Goal: Task Accomplishment & Management: Use online tool/utility

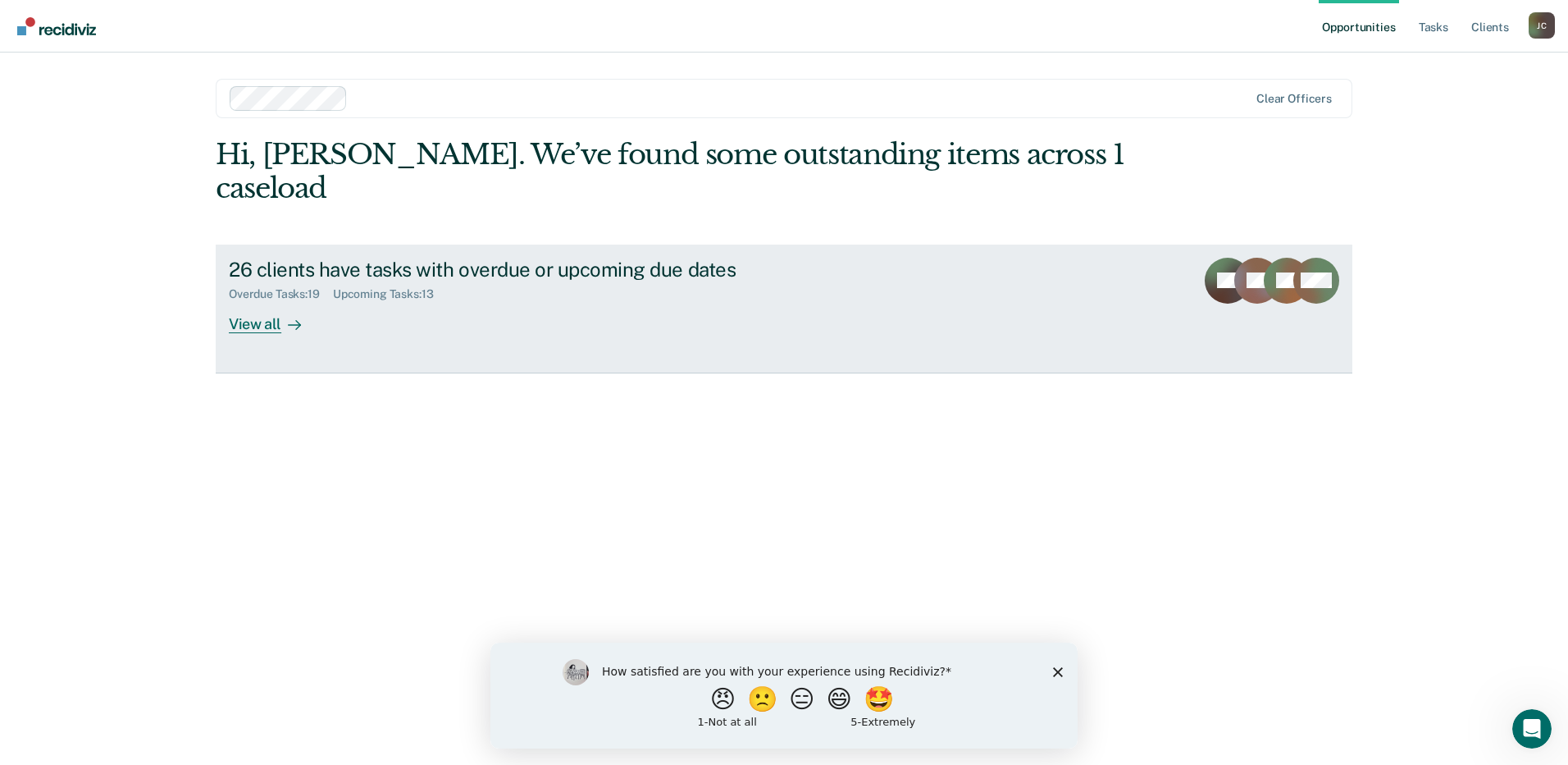
click at [255, 301] on div "View all" at bounding box center [274, 317] width 92 height 32
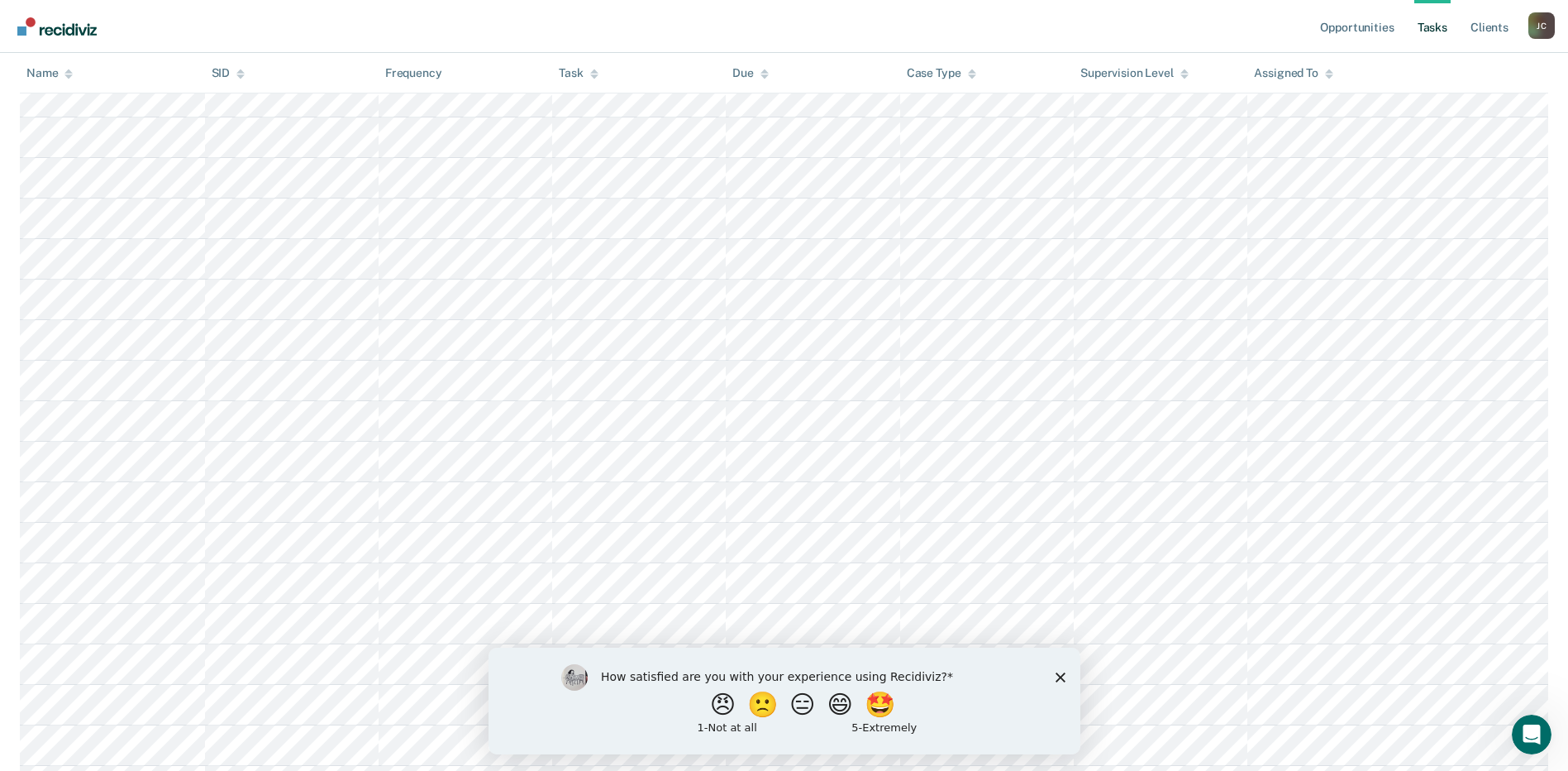
scroll to position [979, 0]
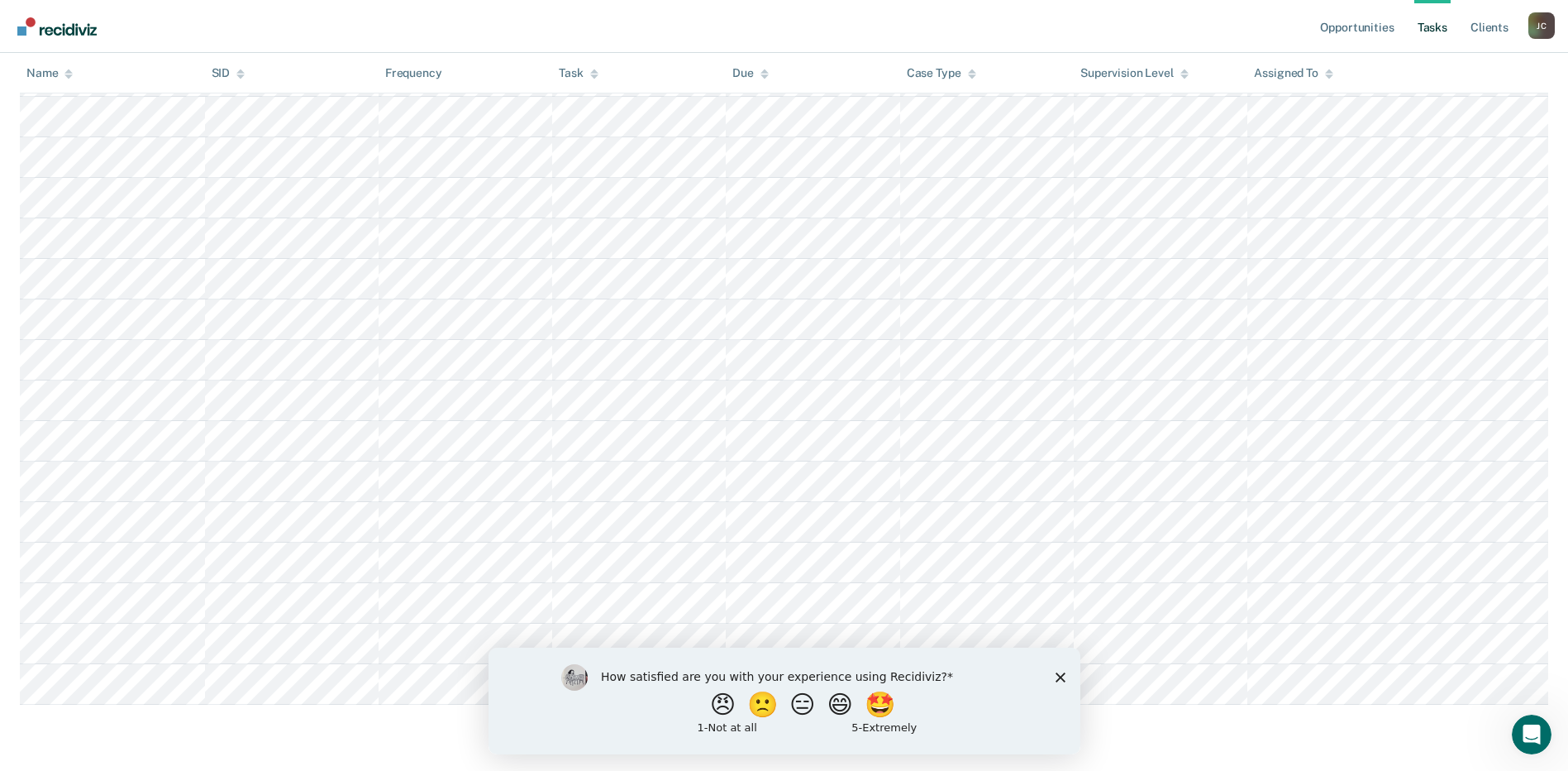
click at [1055, 676] on icon "Close survey" at bounding box center [1060, 677] width 10 height 10
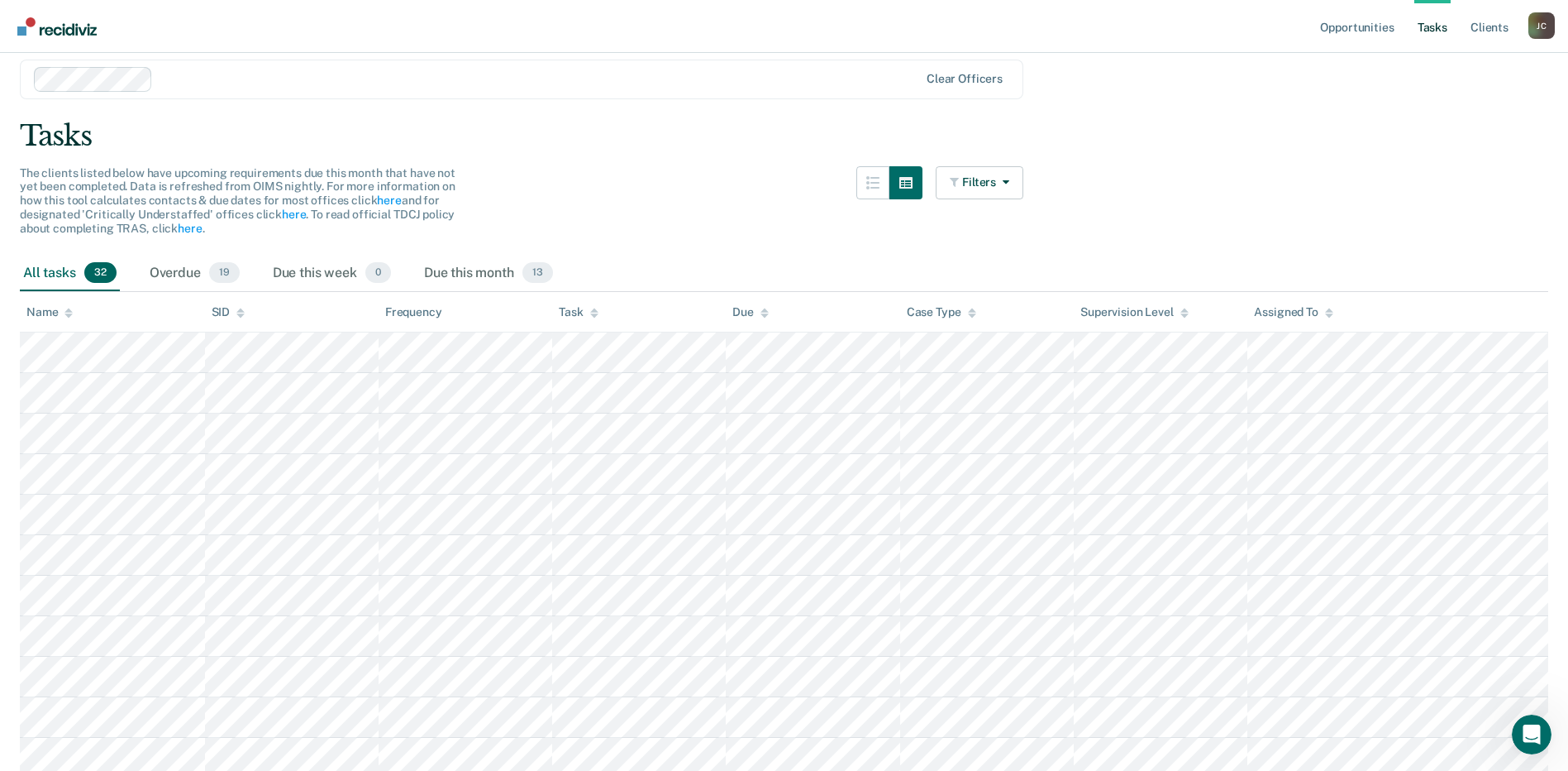
scroll to position [82, 0]
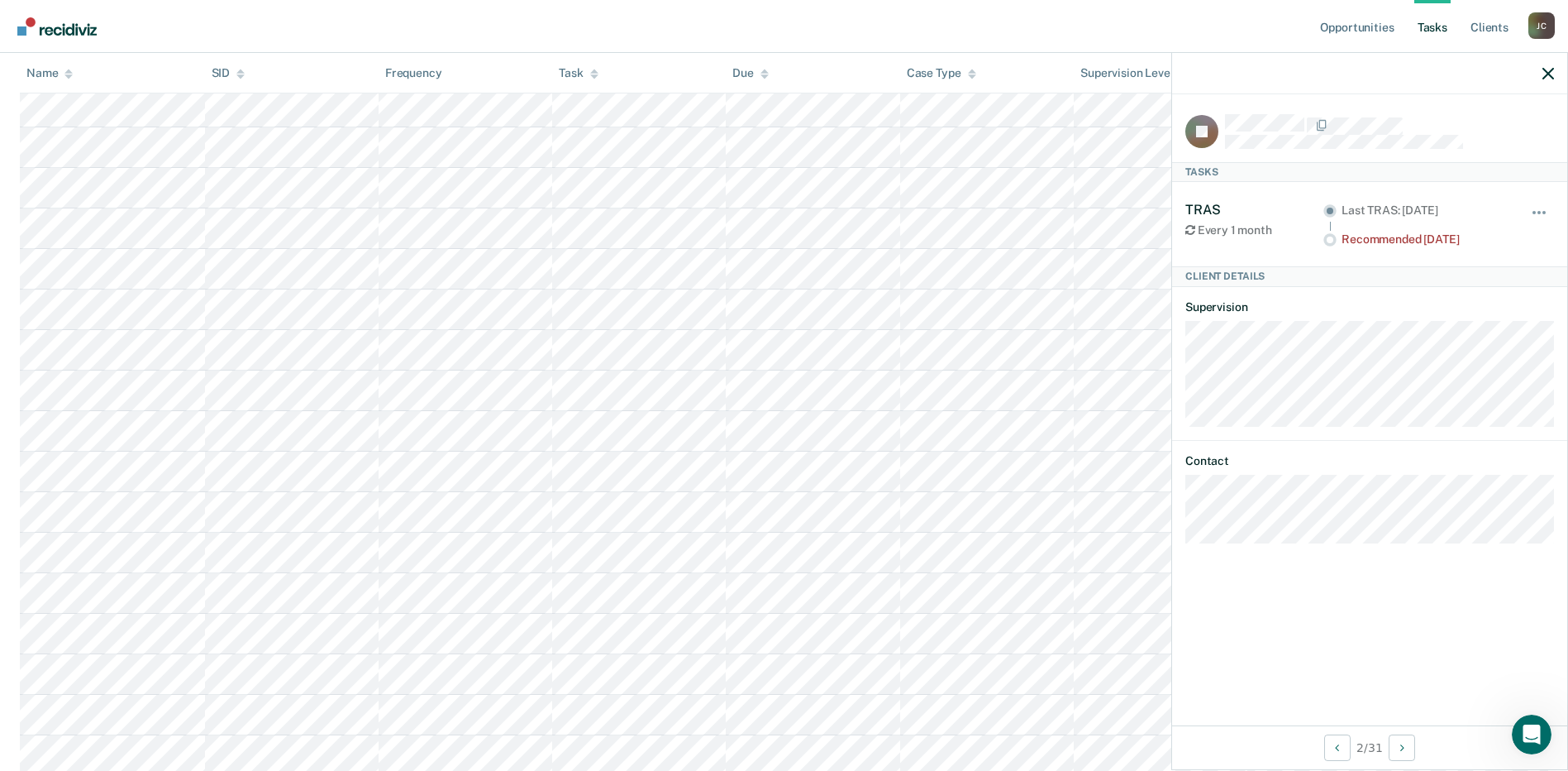
scroll to position [979, 0]
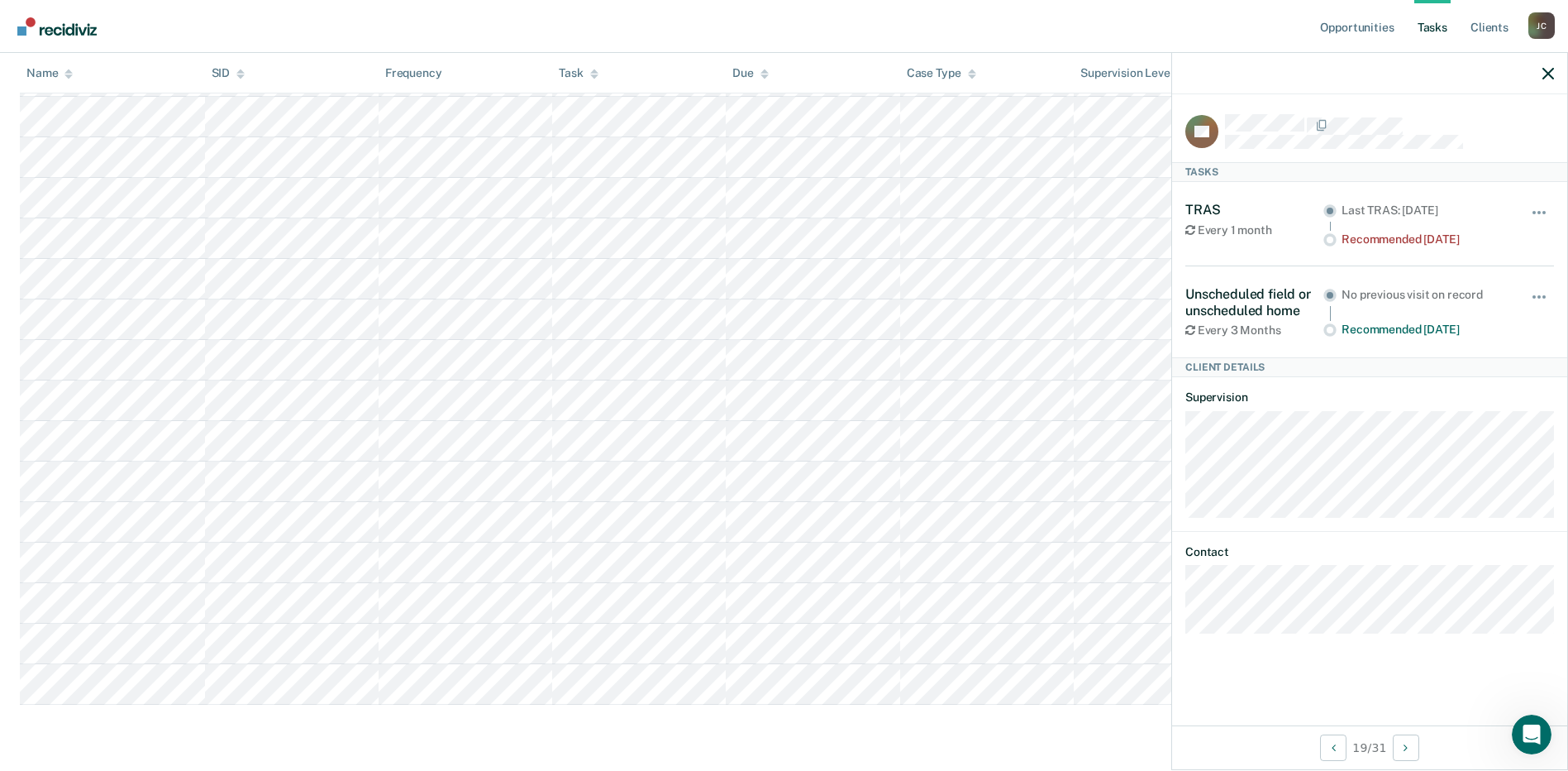
click at [428, 14] on nav "Opportunities Tasks Client s [PERSON_NAME] [PERSON_NAME] Profile How it works L…" at bounding box center [784, 26] width 1568 height 53
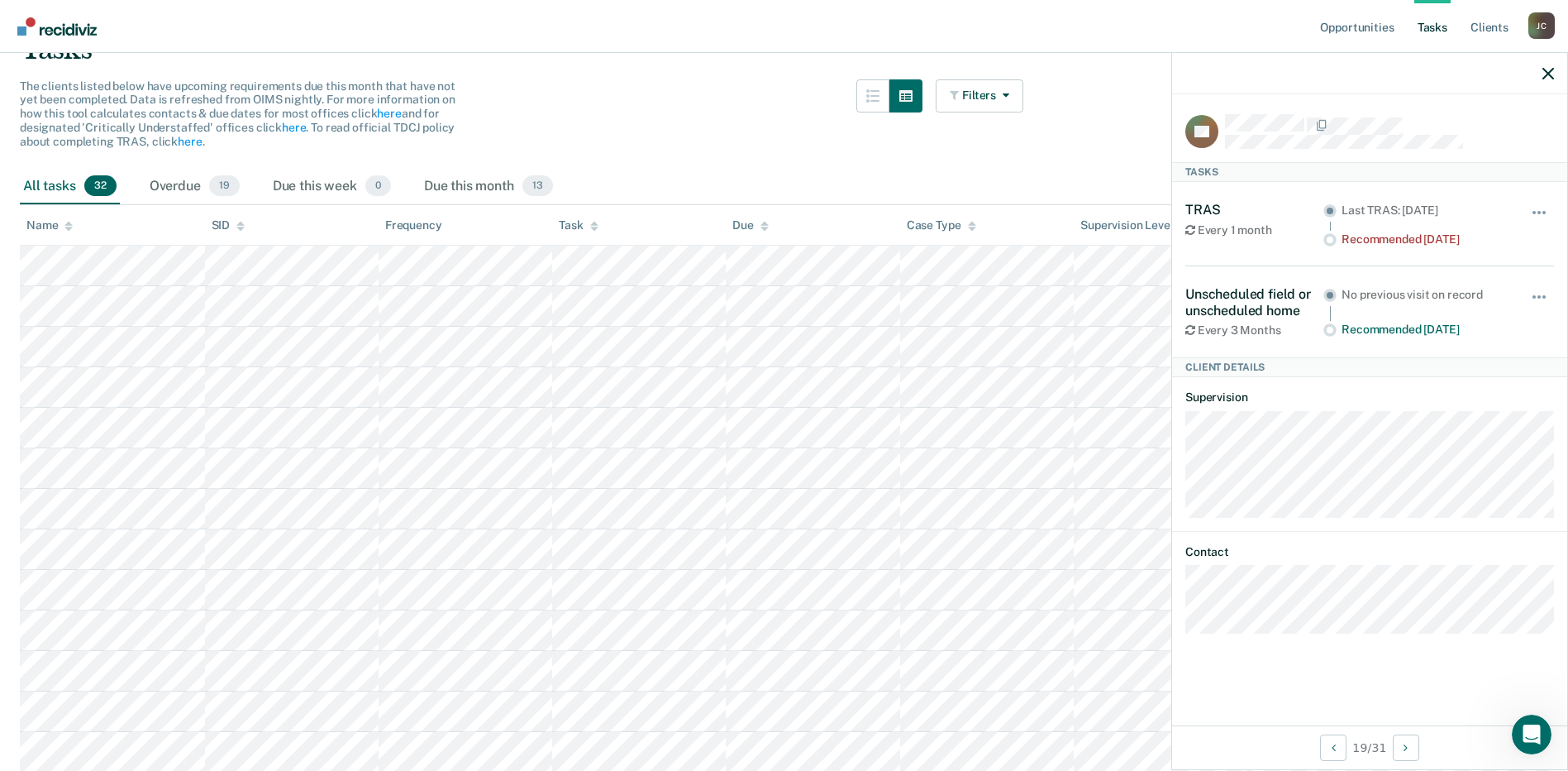
scroll to position [248, 0]
